Goal: Check status

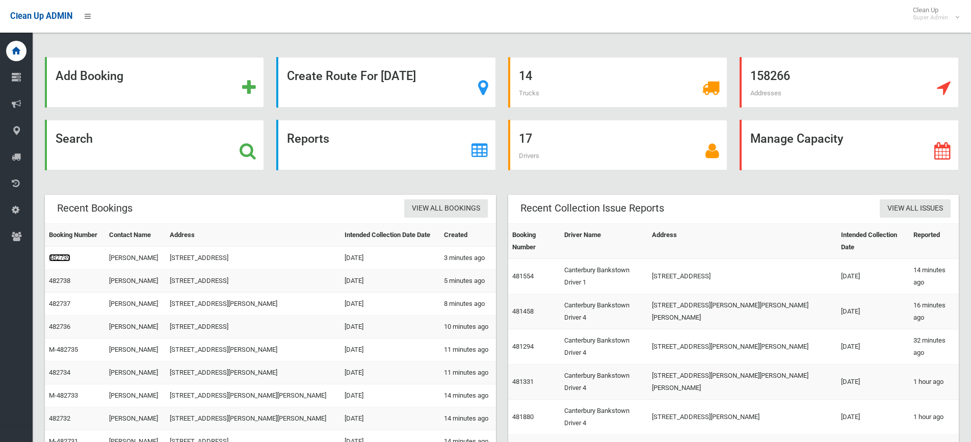
click at [56, 257] on link "482739" at bounding box center [59, 258] width 21 height 8
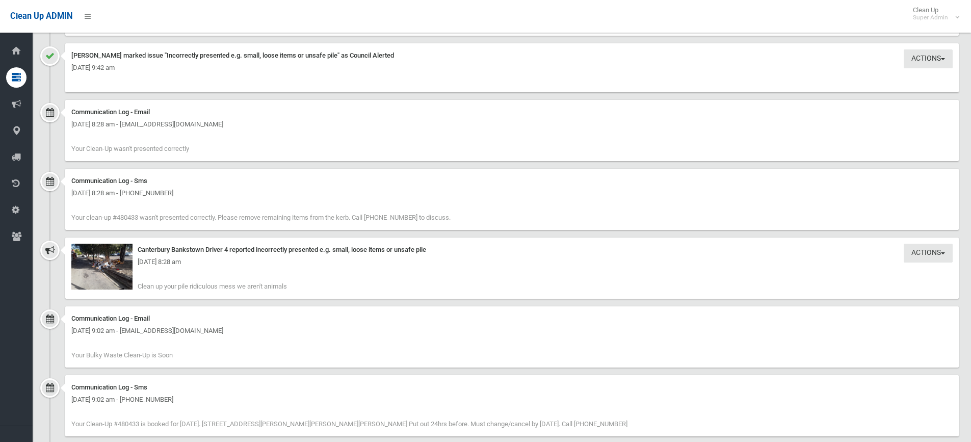
scroll to position [917, 0]
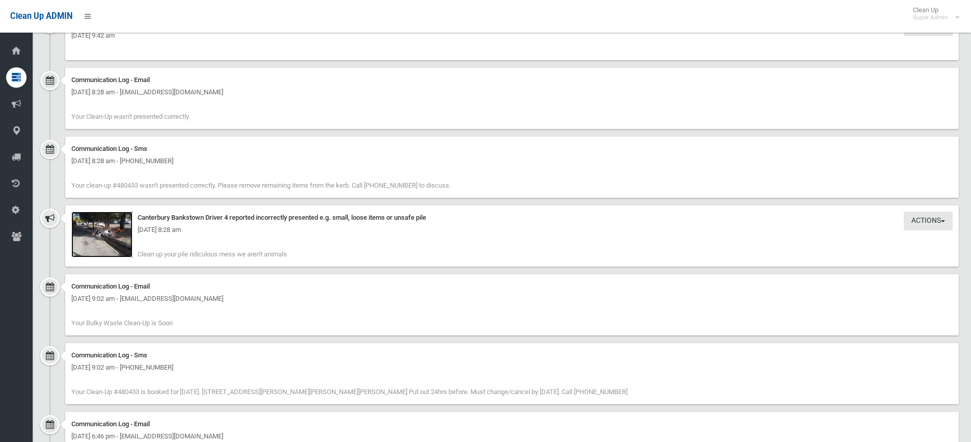
click at [115, 236] on img at bounding box center [101, 234] width 61 height 46
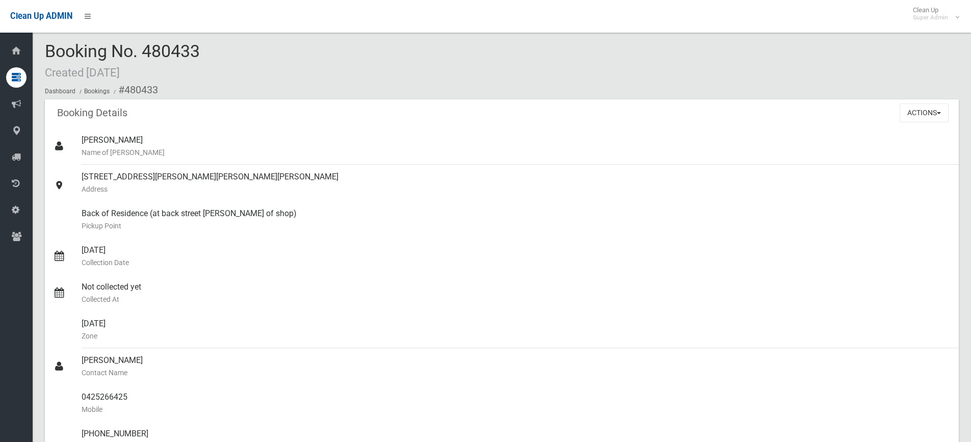
scroll to position [0, 0]
